Goal: Check status

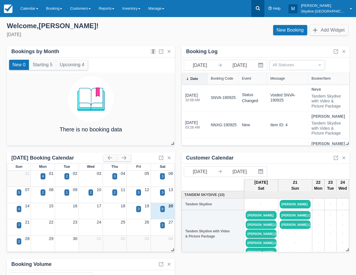
click at [260, 9] on icon at bounding box center [258, 8] width 4 height 4
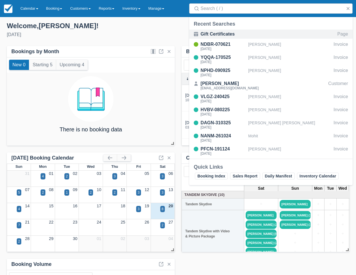
click at [223, 34] on div "Gift Certificates" at bounding box center [223, 34] width 45 height 7
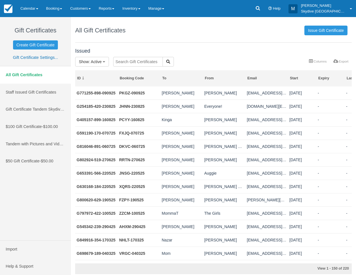
click at [126, 62] on input "text" at bounding box center [138, 62] width 50 height 10
type input "G771255-898-090925"
click at [166, 61] on icon "button" at bounding box center [168, 62] width 4 height 4
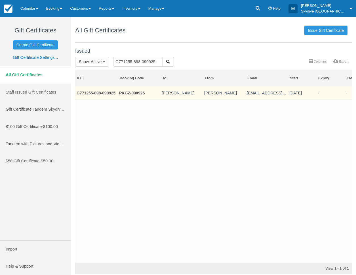
click at [138, 93] on link "PKGZ-090925" at bounding box center [132, 93] width 26 height 5
click at [124, 93] on link "PKGZ-090925" at bounding box center [132, 93] width 26 height 5
